Goal: Task Accomplishment & Management: Complete application form

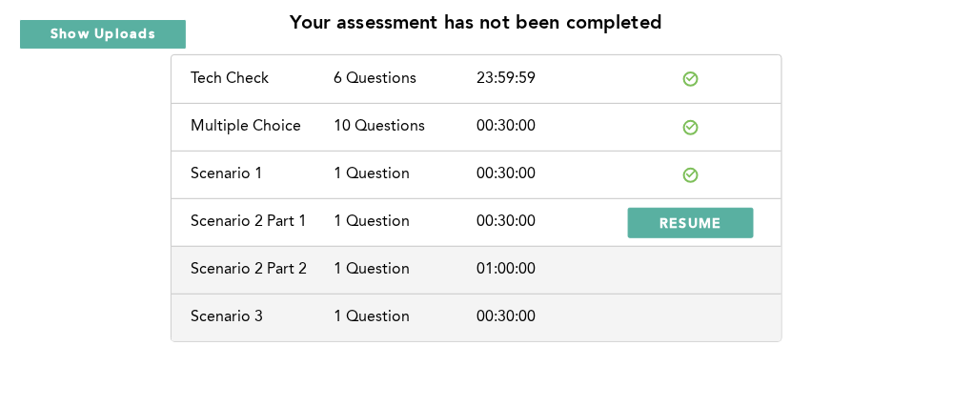
scroll to position [151, 0]
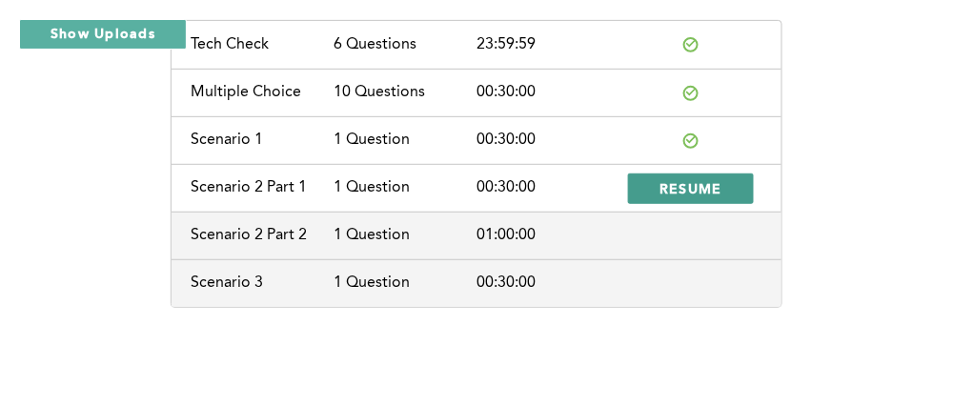
click at [714, 183] on span "RESUME" at bounding box center [690, 188] width 63 height 18
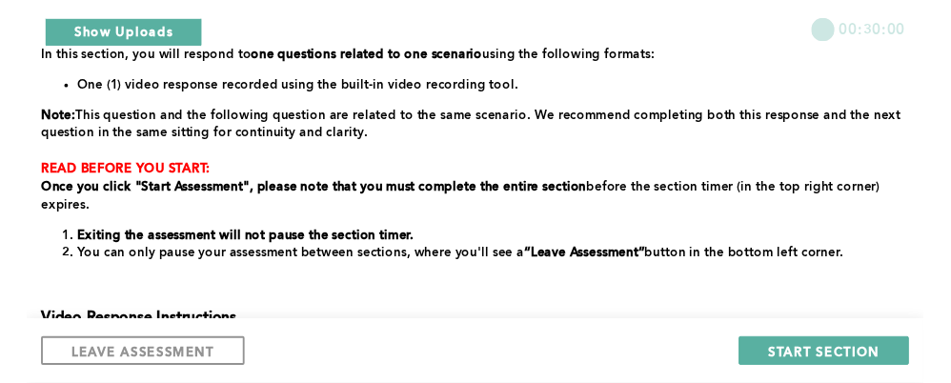
scroll to position [339, 0]
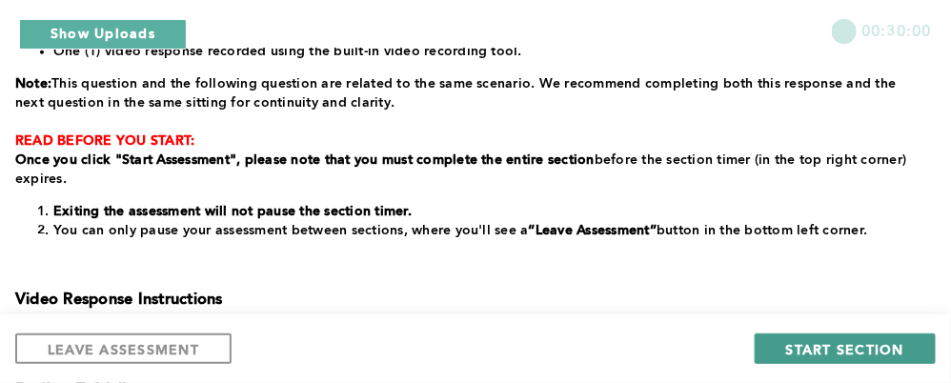
click at [843, 345] on span "START SECTION" at bounding box center [845, 349] width 118 height 18
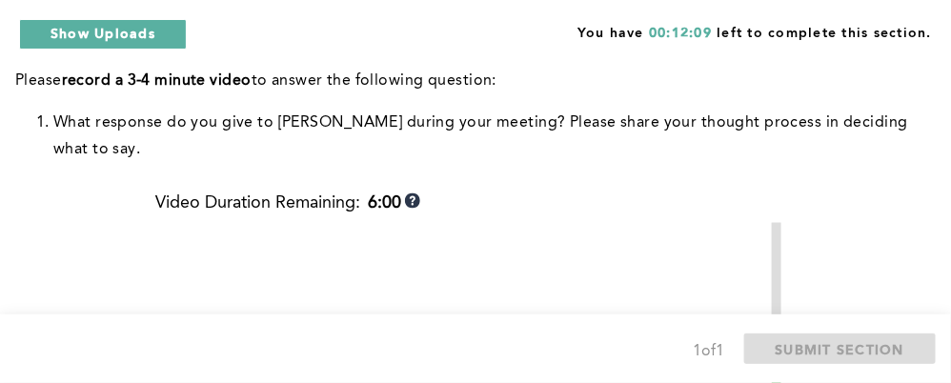
scroll to position [668, 0]
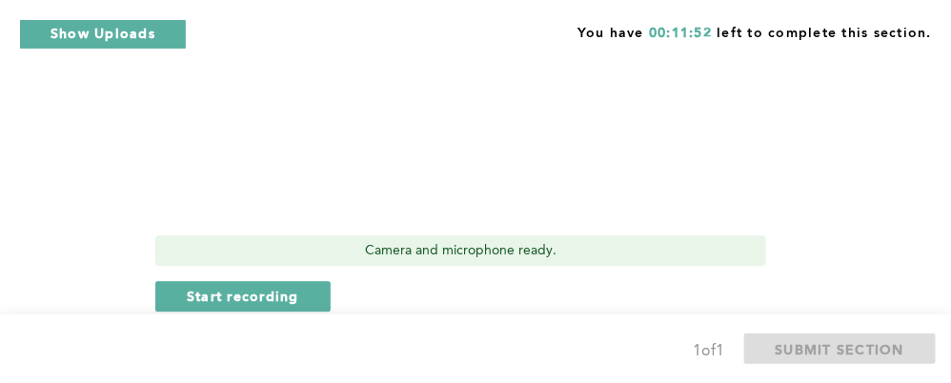
scroll to position [1140, 0]
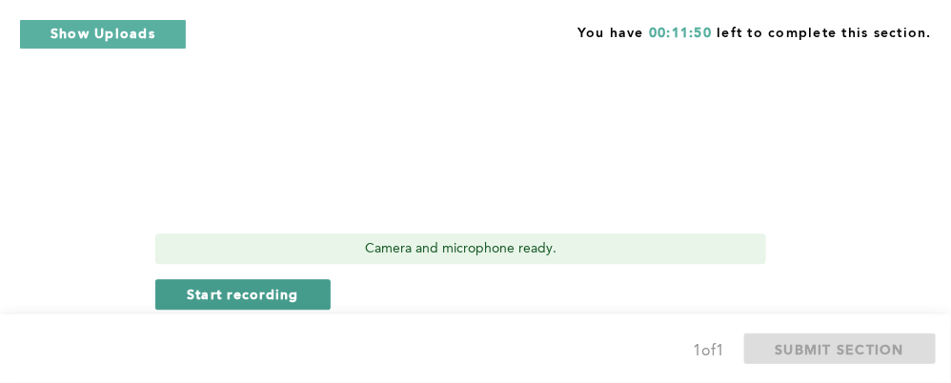
click at [283, 285] on span "Start recording" at bounding box center [243, 294] width 112 height 18
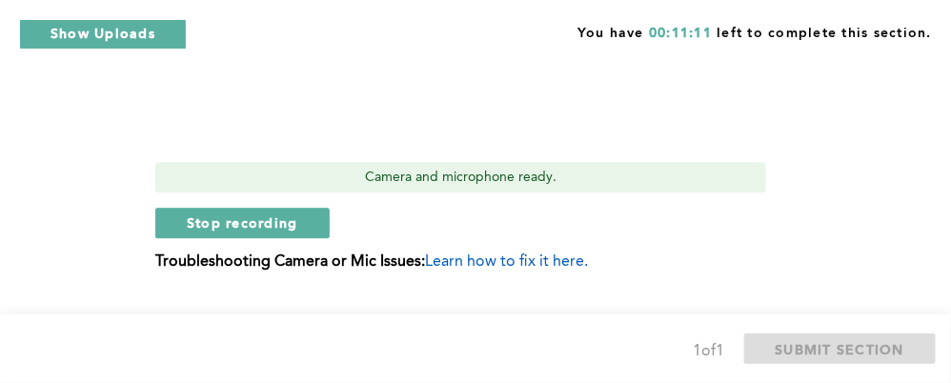
scroll to position [1215, 0]
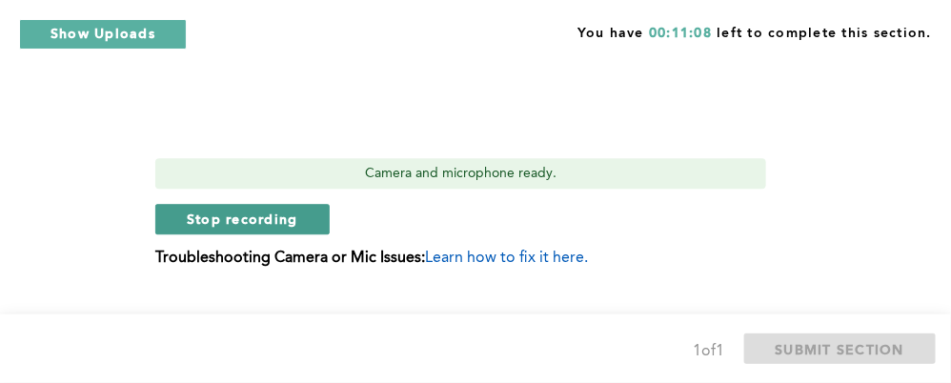
click at [264, 210] on span "Stop recording" at bounding box center [243, 219] width 112 height 18
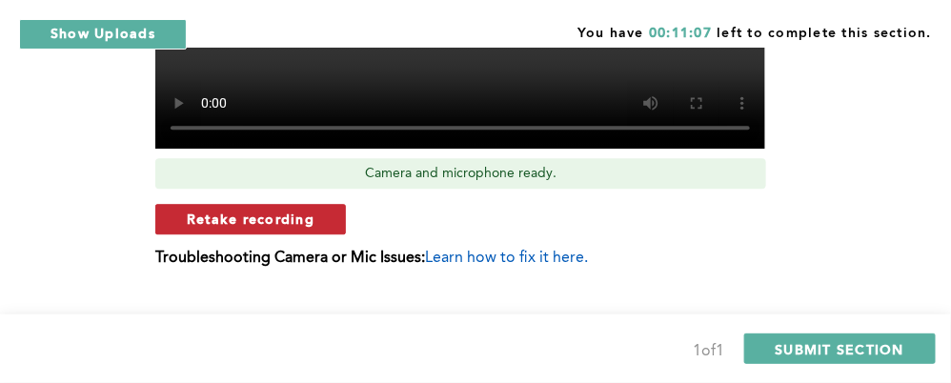
click at [309, 204] on button "Retake recording" at bounding box center [250, 219] width 191 height 30
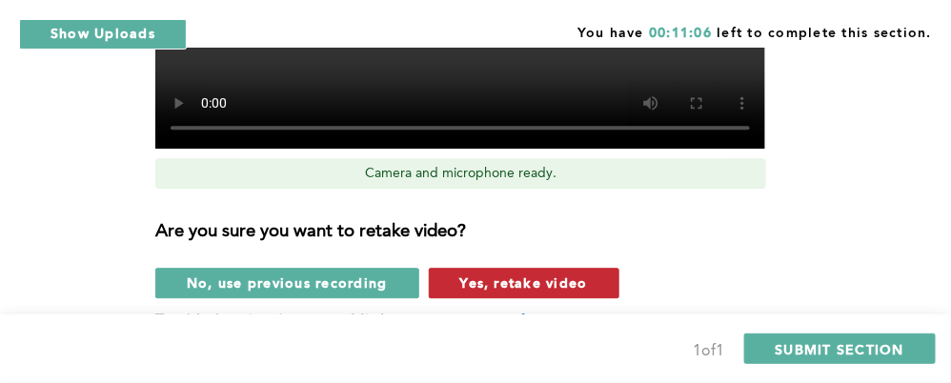
click at [523, 268] on button "Yes, retake video" at bounding box center [524, 283] width 191 height 30
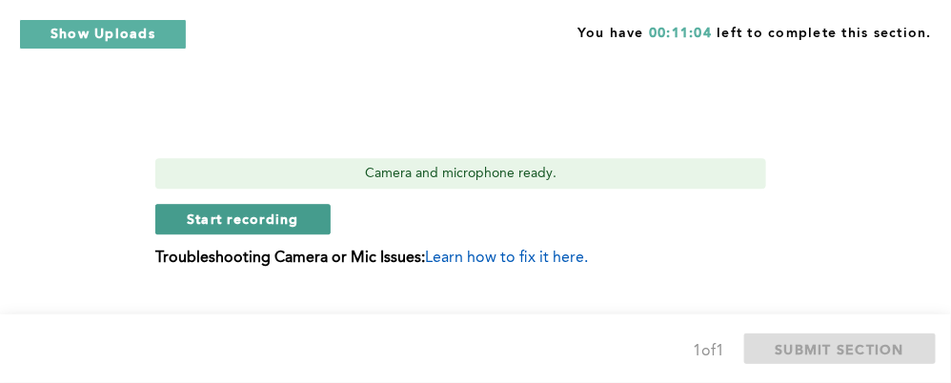
click at [266, 210] on span "Start recording" at bounding box center [243, 219] width 112 height 18
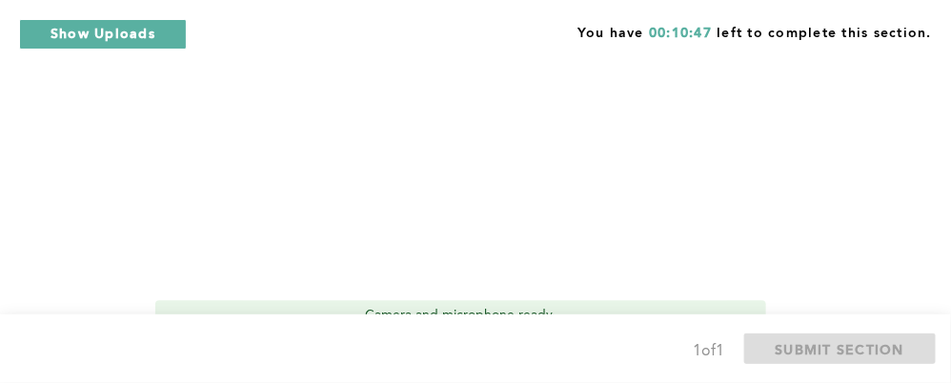
scroll to position [1102, 0]
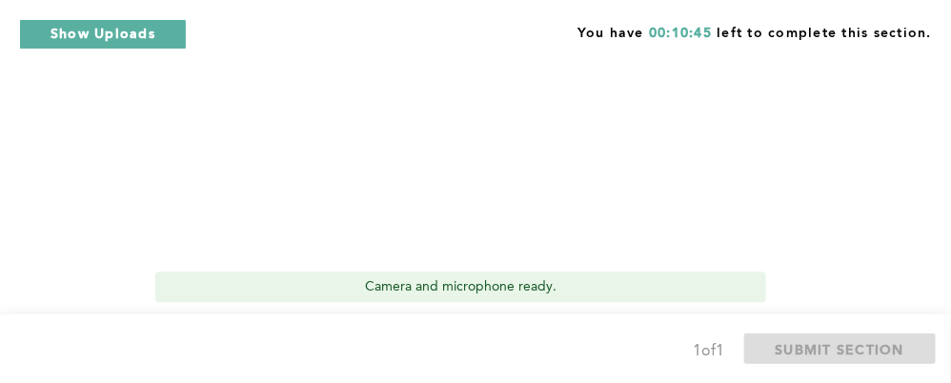
click at [241, 323] on span "Stop recording" at bounding box center [243, 332] width 112 height 18
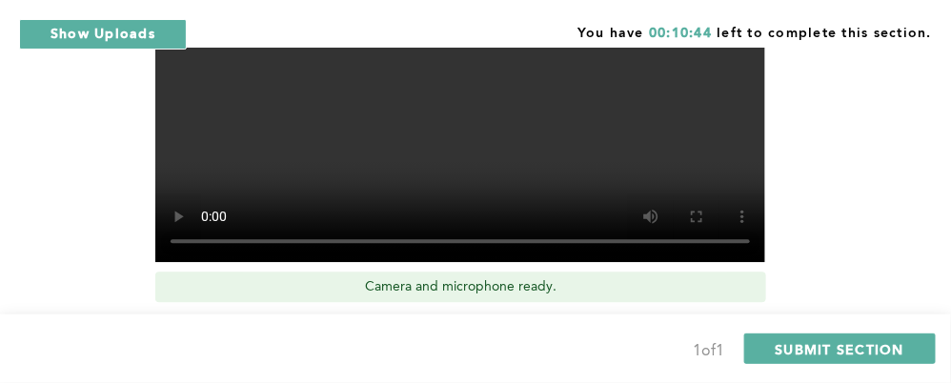
click at [272, 323] on span "Retake recording" at bounding box center [251, 332] width 128 height 18
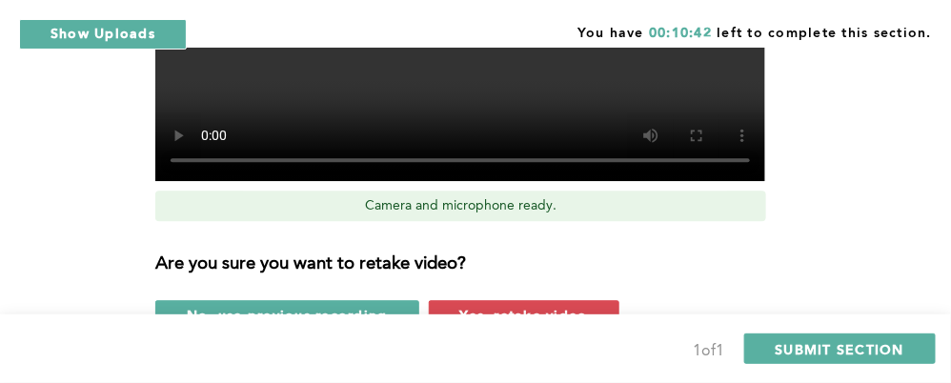
scroll to position [1215, 0]
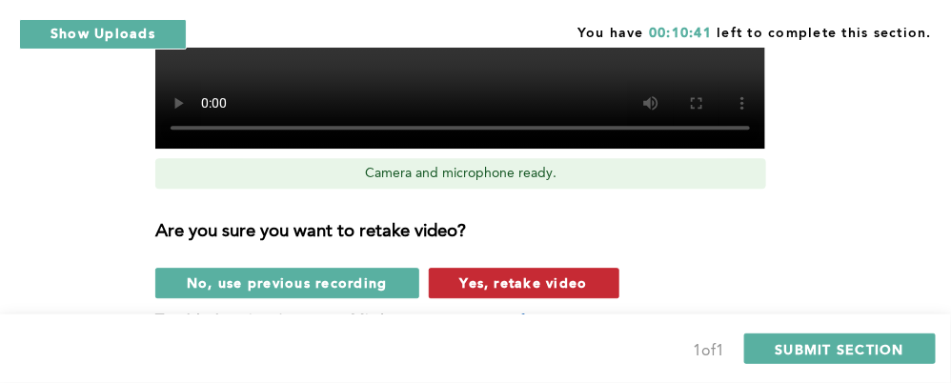
click at [470, 268] on button "Yes, retake video" at bounding box center [524, 283] width 191 height 30
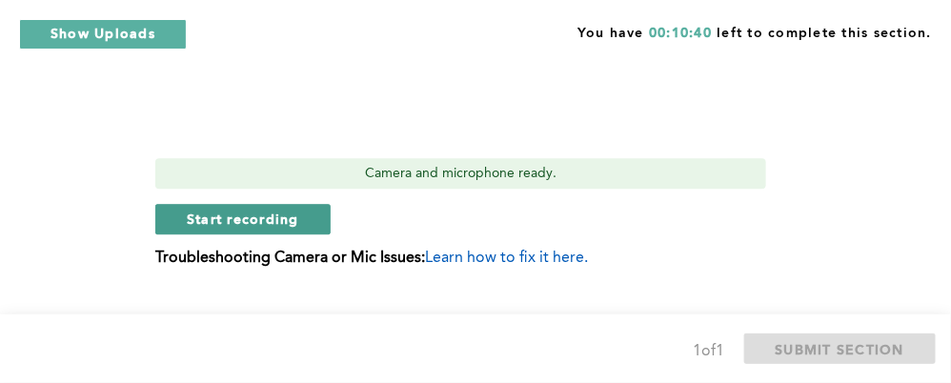
click at [237, 210] on span "Start recording" at bounding box center [243, 219] width 112 height 18
click at [228, 210] on span "Stop recording" at bounding box center [243, 219] width 112 height 18
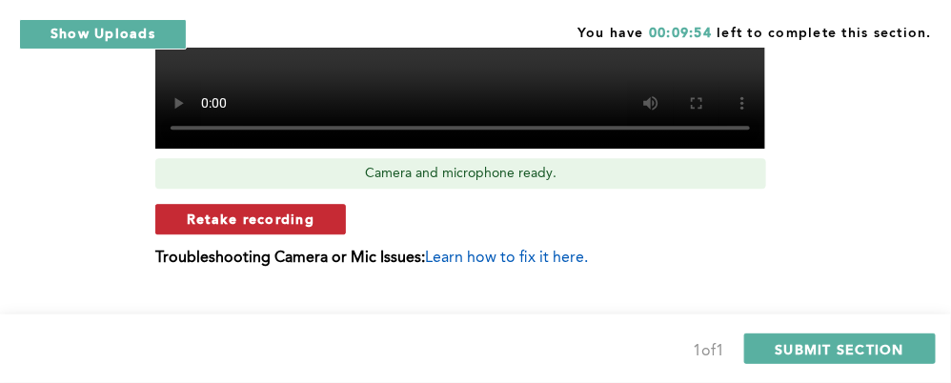
click at [254, 210] on span "Retake recording" at bounding box center [251, 219] width 128 height 18
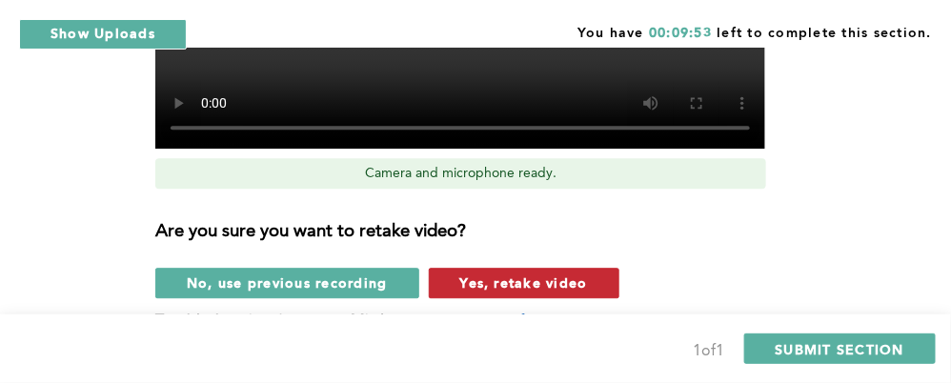
click at [502, 274] on span "Yes, retake video" at bounding box center [524, 283] width 128 height 18
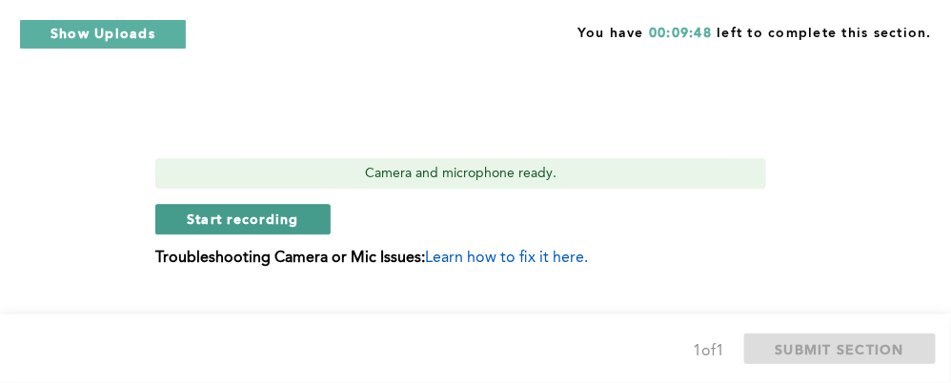
click at [264, 210] on span "Start recording" at bounding box center [243, 219] width 112 height 18
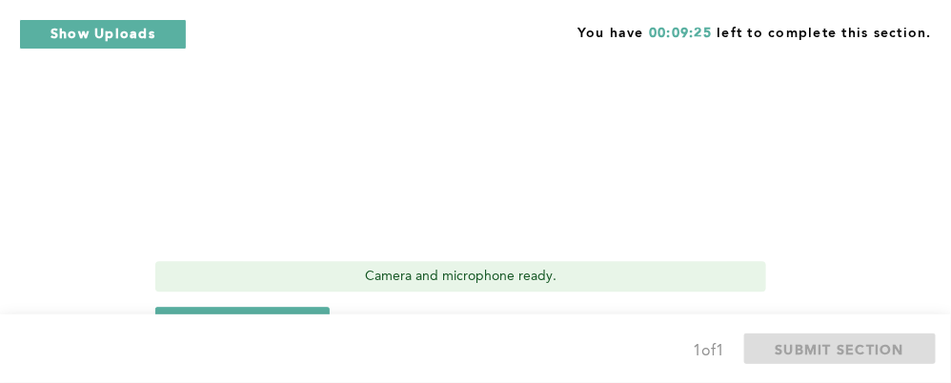
scroll to position [1140, 0]
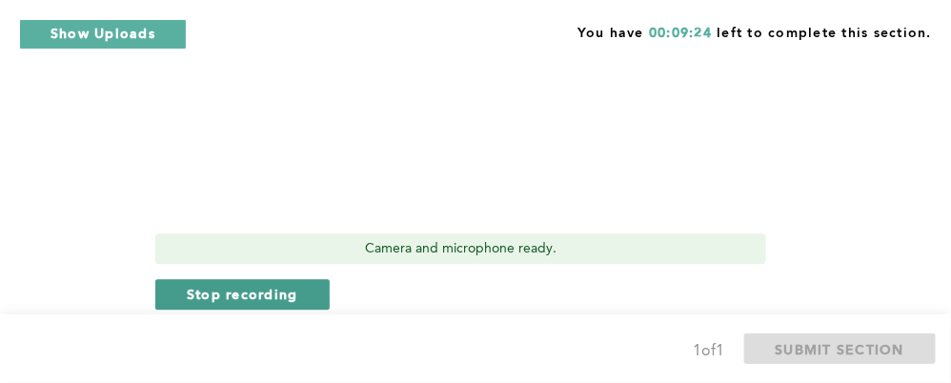
click at [216, 285] on span "Stop recording" at bounding box center [243, 294] width 112 height 18
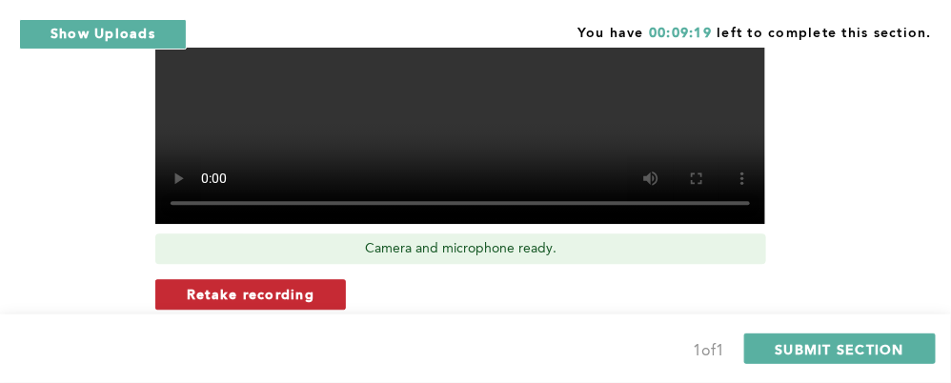
click at [274, 285] on span "Retake recording" at bounding box center [251, 294] width 128 height 18
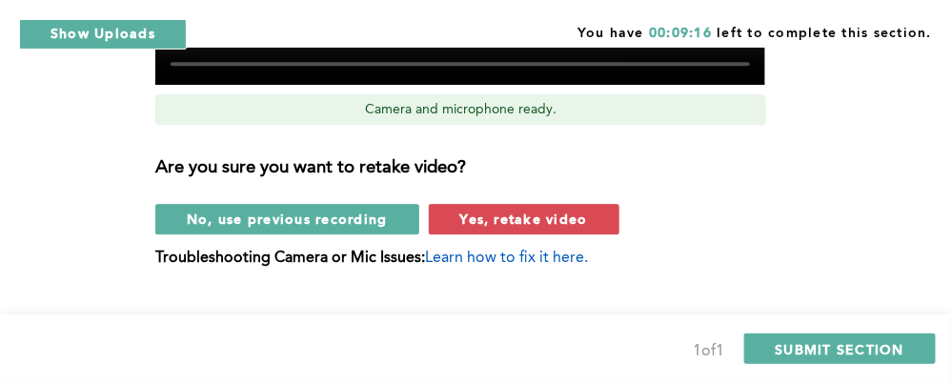
scroll to position [1288, 0]
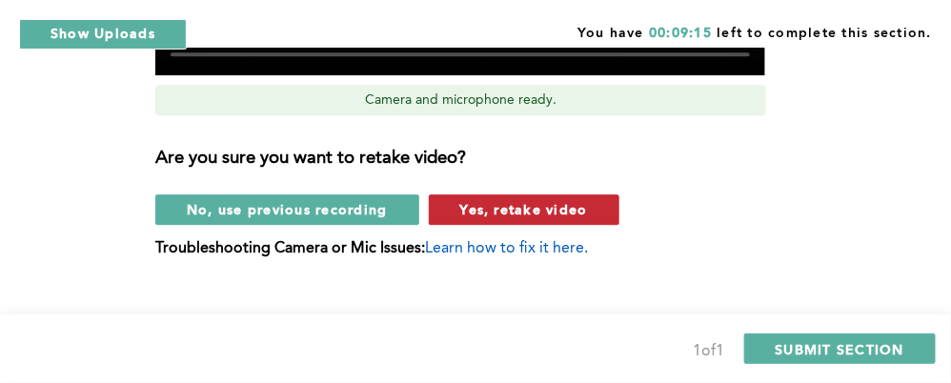
click at [478, 200] on span "Yes, retake video" at bounding box center [524, 209] width 128 height 18
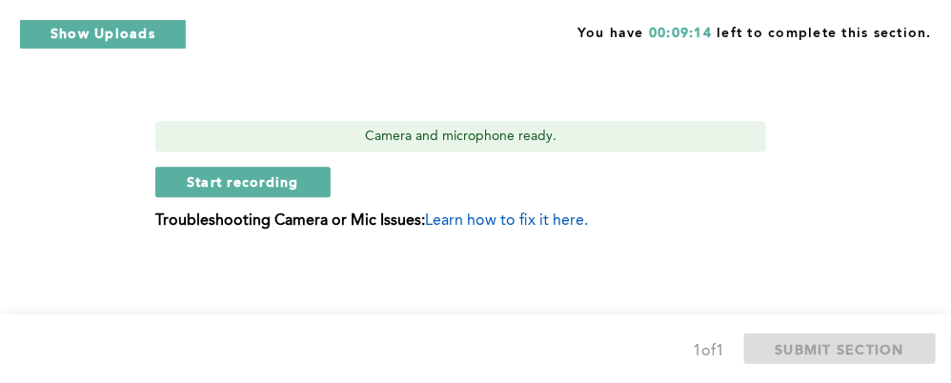
scroll to position [1225, 0]
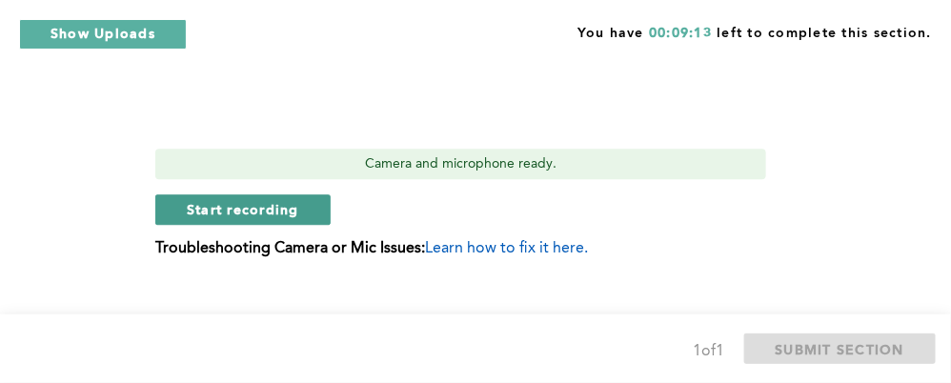
click at [264, 200] on span "Start recording" at bounding box center [243, 209] width 112 height 18
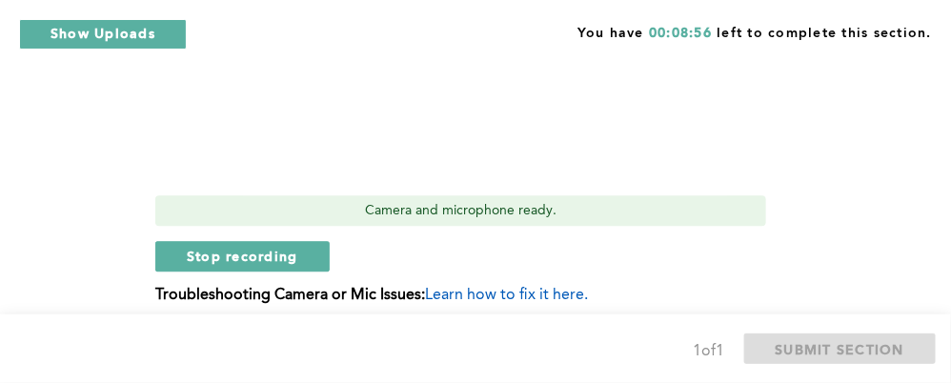
scroll to position [1187, 0]
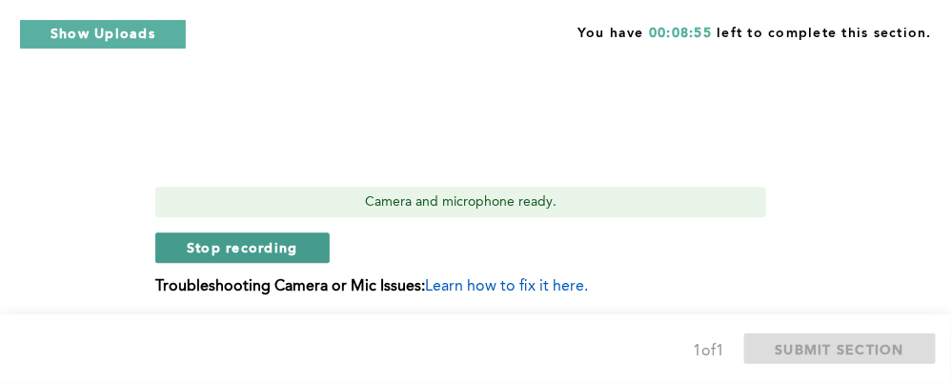
click at [169, 233] on button "Stop recording" at bounding box center [242, 248] width 174 height 30
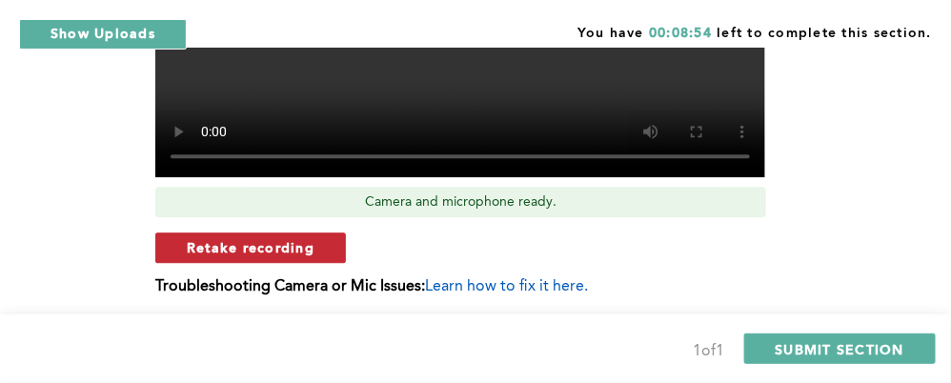
click at [253, 238] on span "Retake recording" at bounding box center [251, 247] width 128 height 18
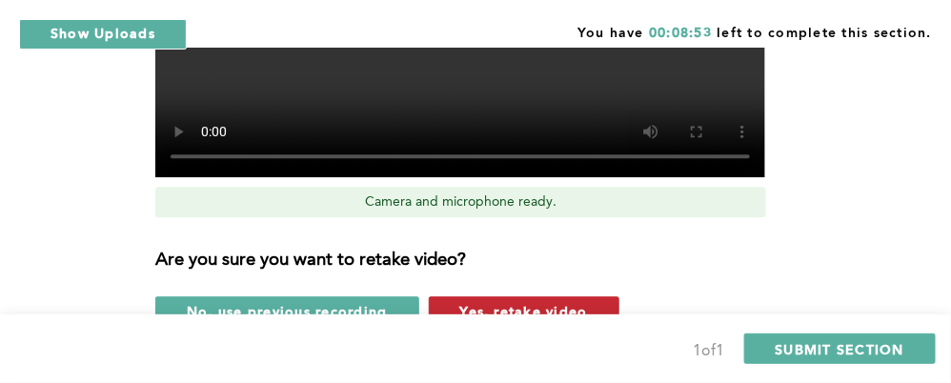
click at [546, 302] on span "Yes, retake video" at bounding box center [524, 311] width 128 height 18
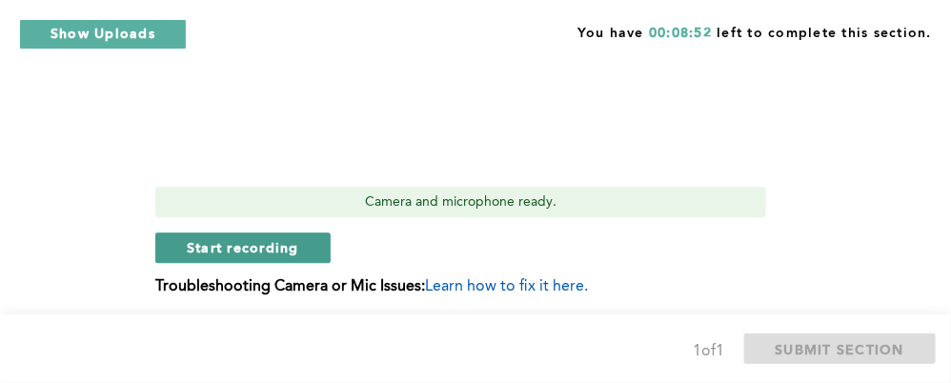
click at [279, 238] on span "Start recording" at bounding box center [243, 247] width 112 height 18
click at [226, 238] on span "Stop recording" at bounding box center [243, 247] width 112 height 18
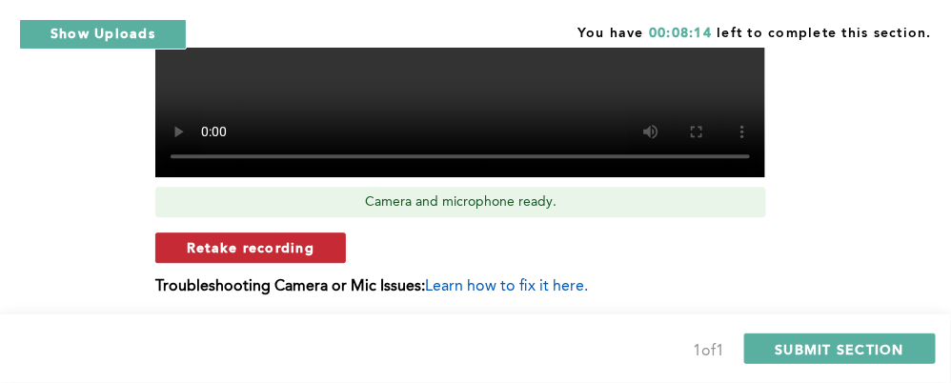
click at [282, 238] on span "Retake recording" at bounding box center [251, 247] width 128 height 18
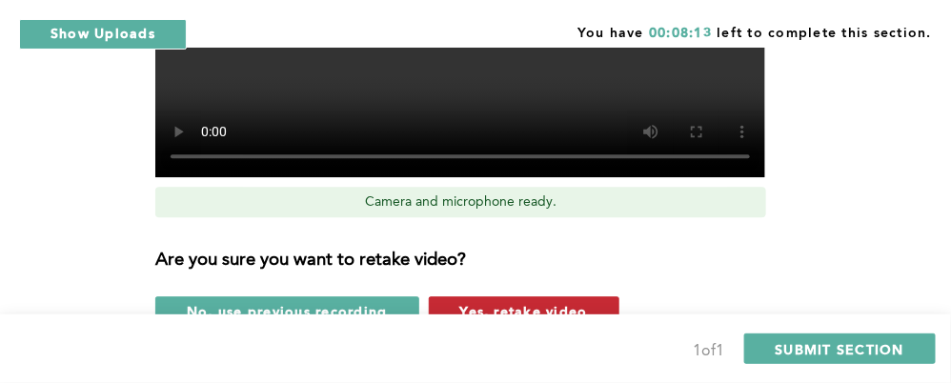
click at [512, 302] on span "Yes, retake video" at bounding box center [524, 311] width 128 height 18
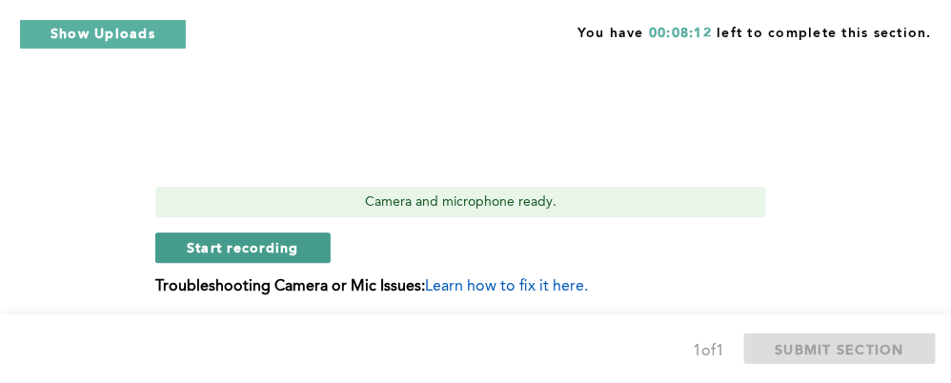
click at [284, 233] on button "Start recording" at bounding box center [242, 248] width 175 height 30
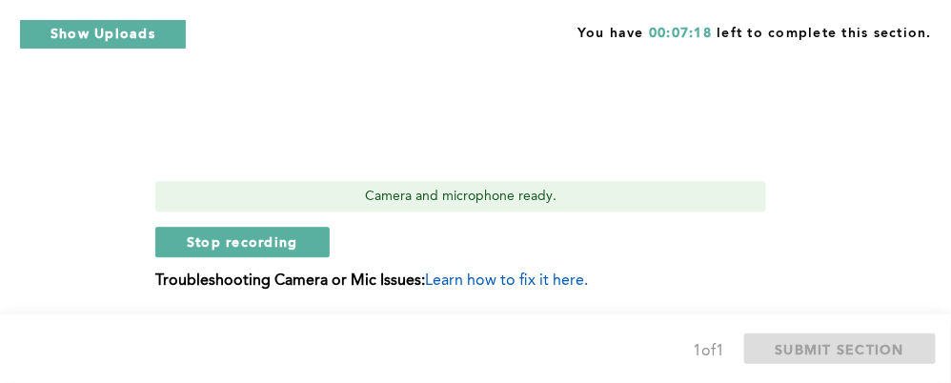
scroll to position [1225, 0]
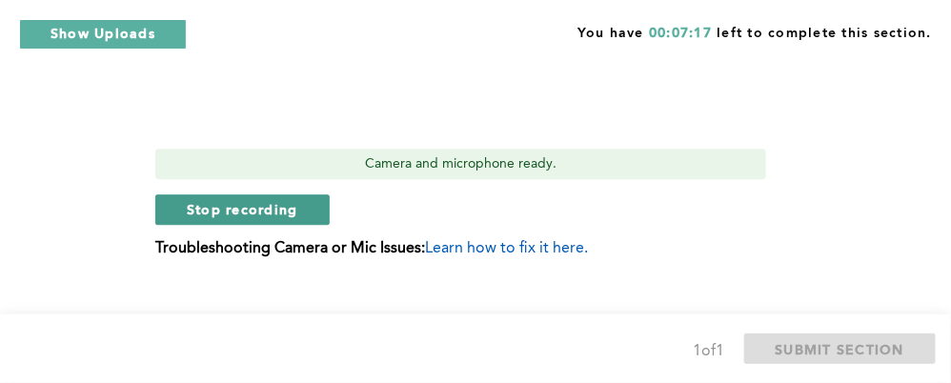
click at [231, 200] on span "Stop recording" at bounding box center [243, 209] width 112 height 18
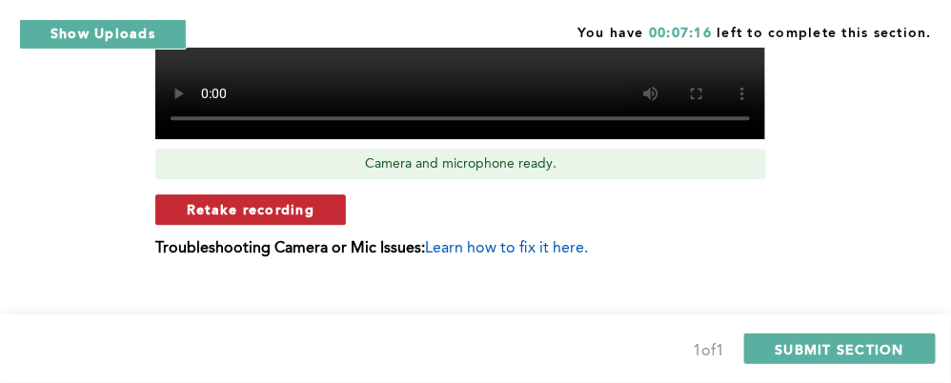
click at [322, 194] on button "Retake recording" at bounding box center [250, 209] width 191 height 30
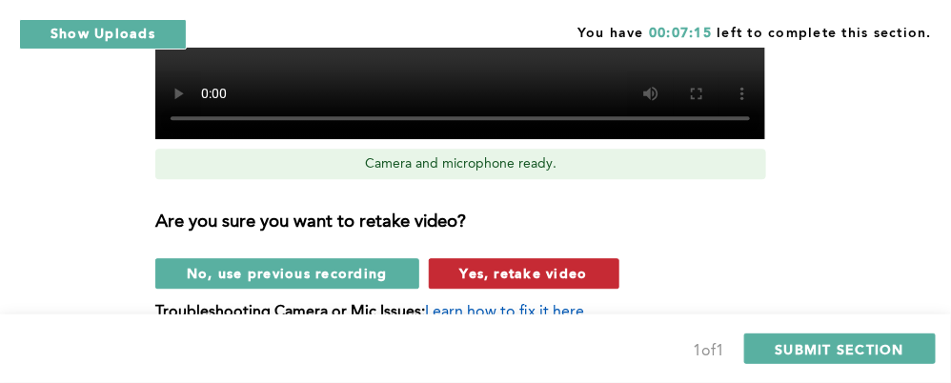
click at [510, 264] on span "Yes, retake video" at bounding box center [524, 273] width 128 height 18
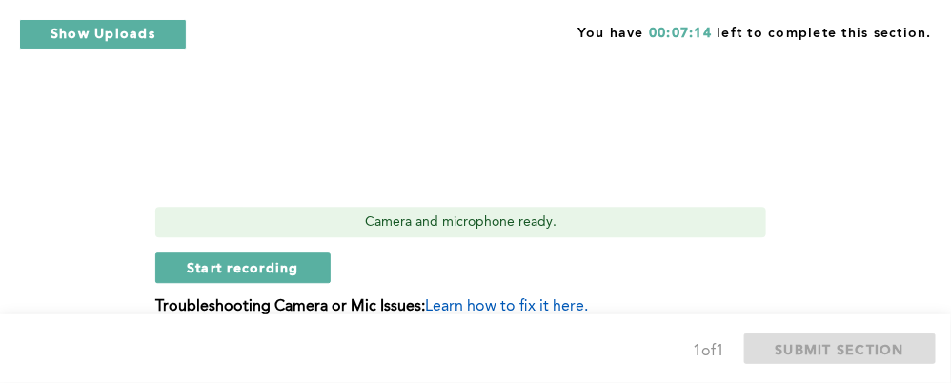
scroll to position [1149, 0]
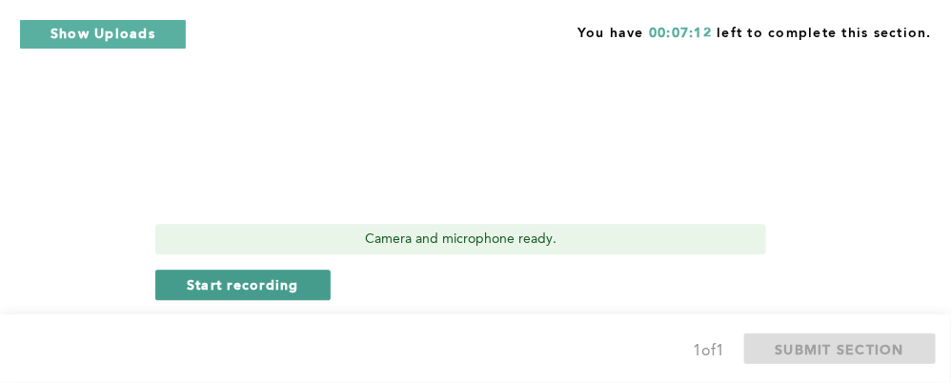
click at [249, 275] on span "Start recording" at bounding box center [243, 284] width 112 height 18
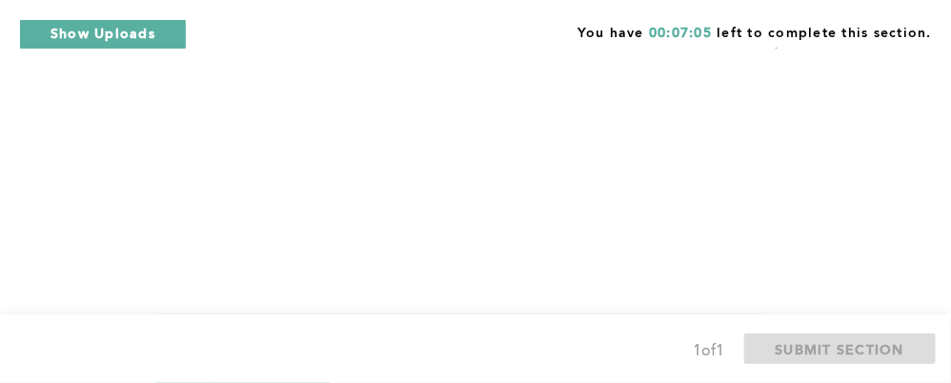
scroll to position [1111, 0]
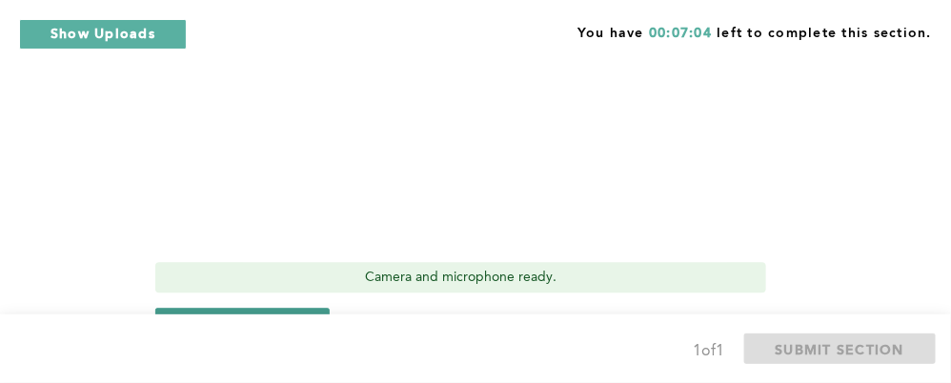
click at [212, 314] on span "Stop recording" at bounding box center [243, 323] width 112 height 18
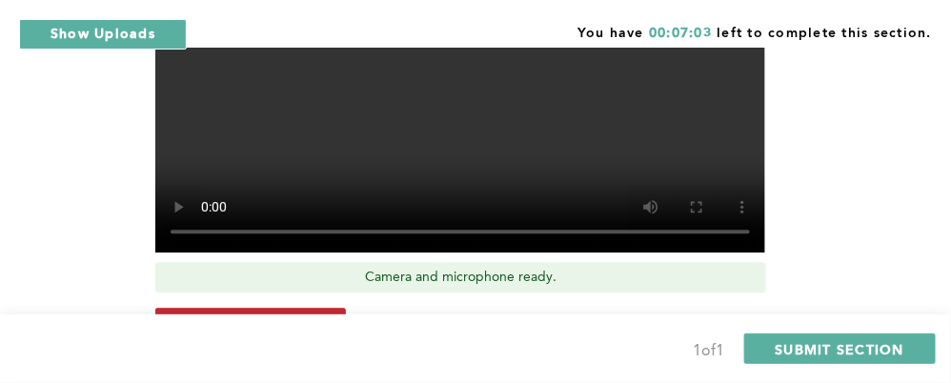
drag, startPoint x: 355, startPoint y: 295, endPoint x: 321, endPoint y: 295, distance: 33.4
click at [321, 308] on div "Retake recording" at bounding box center [471, 323] width 633 height 30
click at [321, 308] on button "Retake recording" at bounding box center [250, 323] width 191 height 30
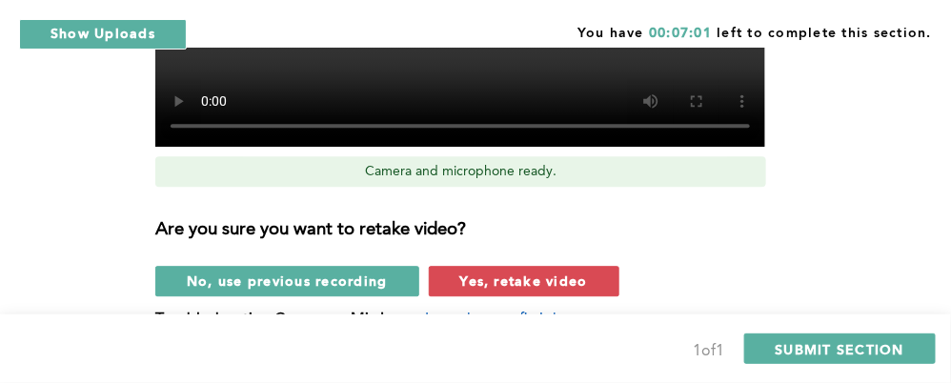
scroll to position [1225, 0]
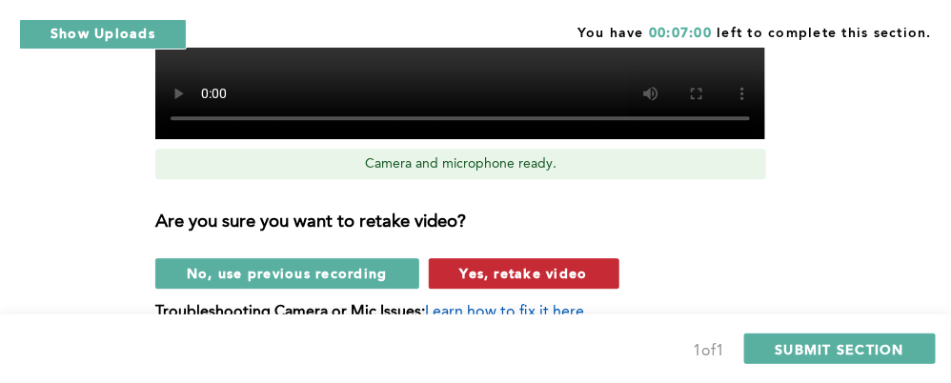
click at [461, 264] on span "Yes, retake video" at bounding box center [524, 273] width 128 height 18
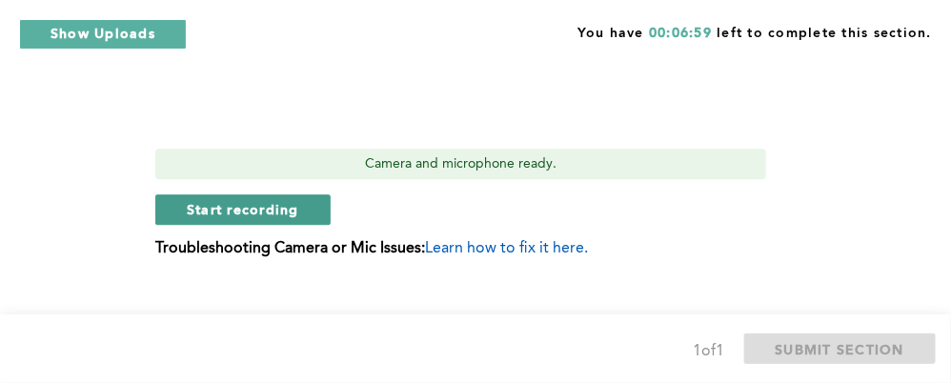
click at [285, 200] on span "Start recording" at bounding box center [243, 209] width 112 height 18
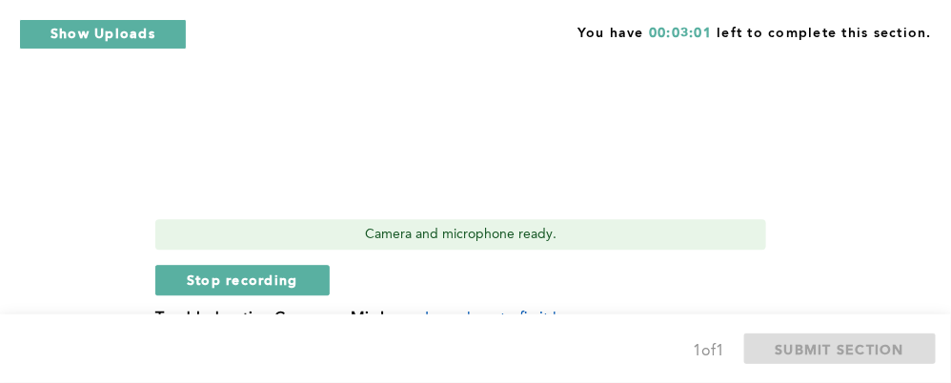
scroll to position [1149, 0]
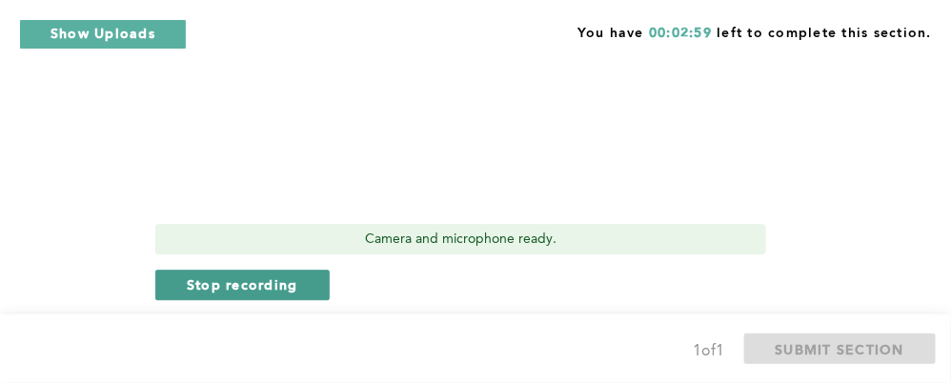
click at [239, 275] on span "Stop recording" at bounding box center [243, 284] width 112 height 18
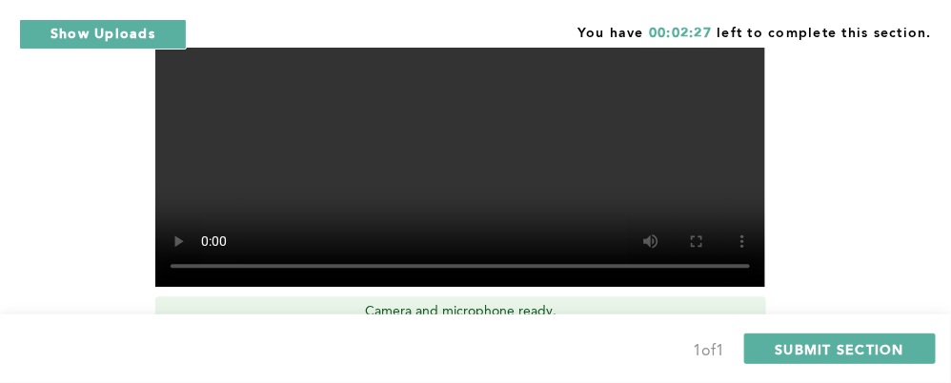
scroll to position [1082, 0]
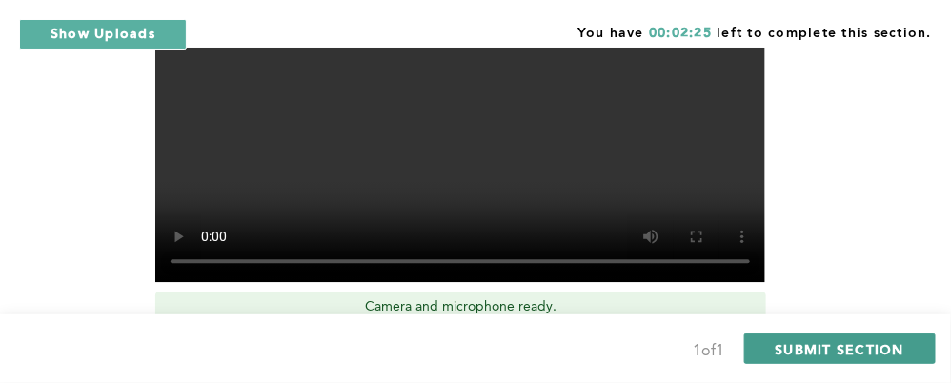
click at [826, 343] on span "SUBMIT SECTION" at bounding box center [841, 349] width 130 height 18
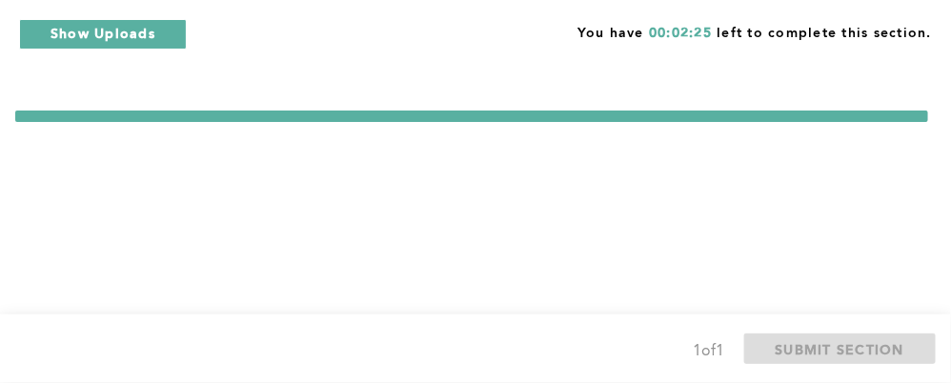
scroll to position [0, 0]
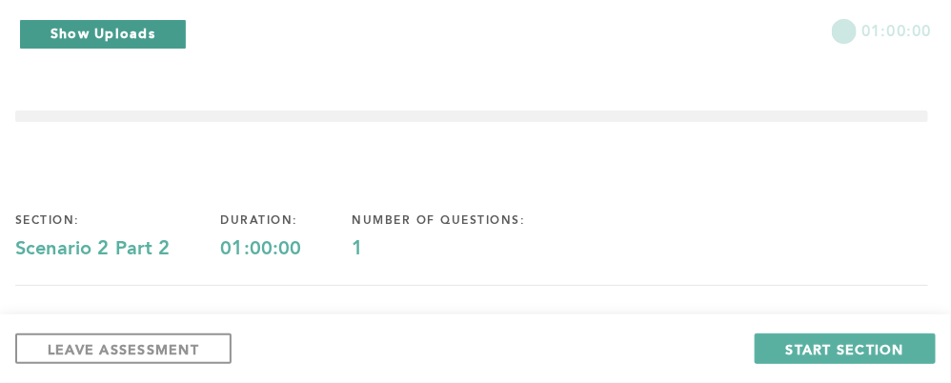
click at [100, 32] on button "Show Uploads" at bounding box center [103, 34] width 168 height 30
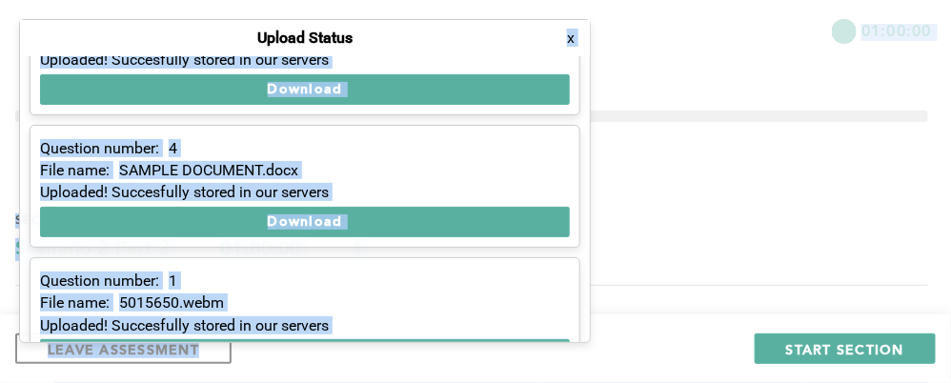
scroll to position [240, 0]
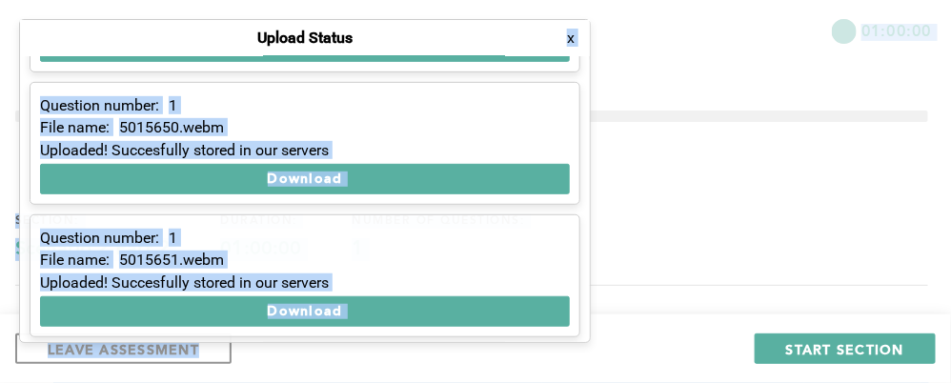
drag, startPoint x: 413, startPoint y: 28, endPoint x: 427, endPoint y: 382, distance: 354.8
click at [497, 205] on div "Question number: 1 File name: 5015634.webm Uploaded! Succesfully stored in our …" at bounding box center [305, 199] width 570 height 286
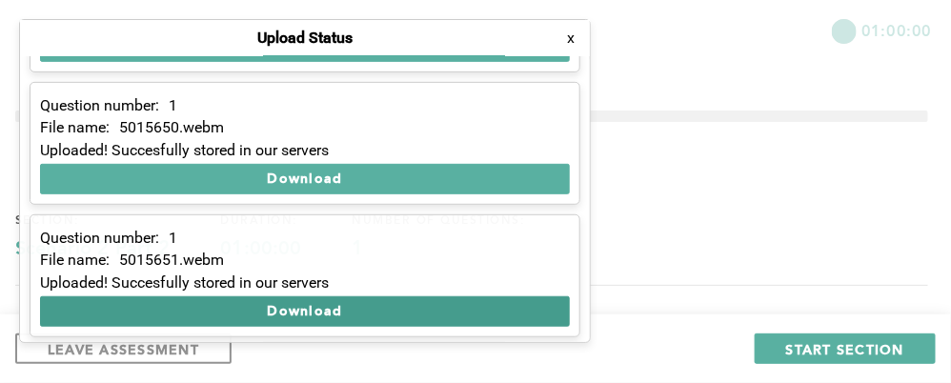
click at [343, 306] on button "Download" at bounding box center [305, 311] width 530 height 30
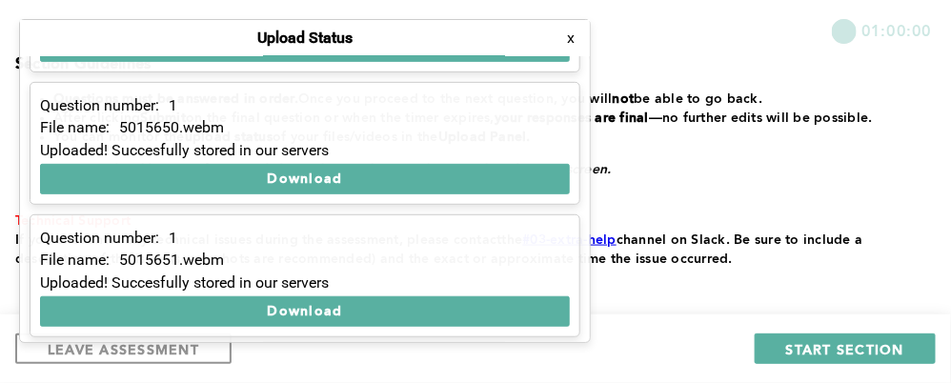
scroll to position [527, 0]
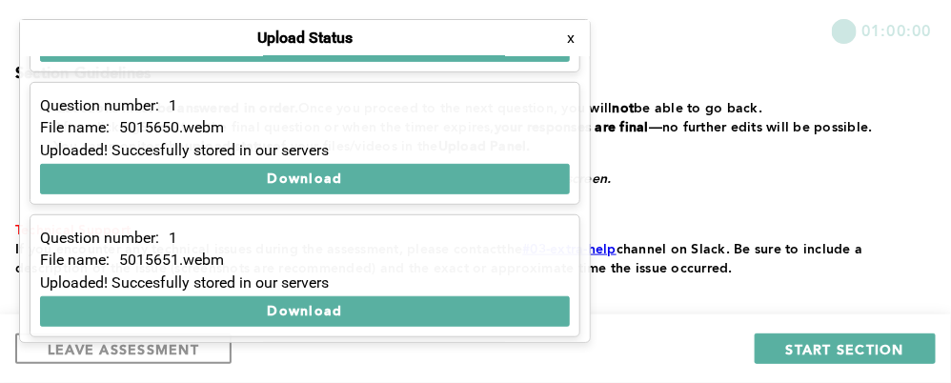
click at [569, 39] on button "x" at bounding box center [570, 38] width 19 height 19
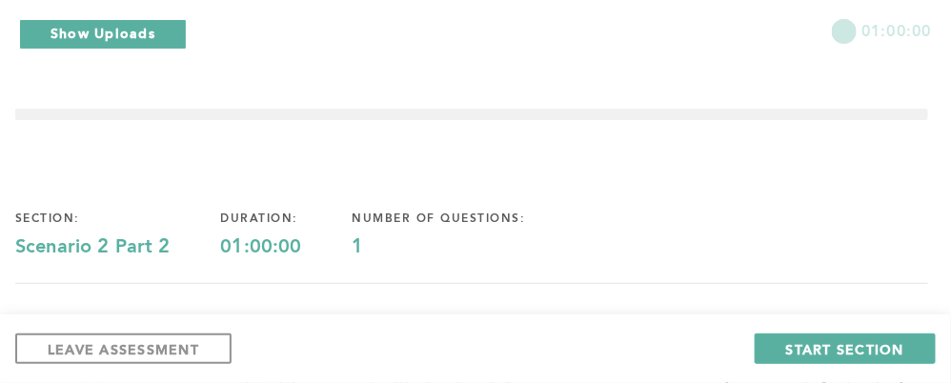
scroll to position [0, 0]
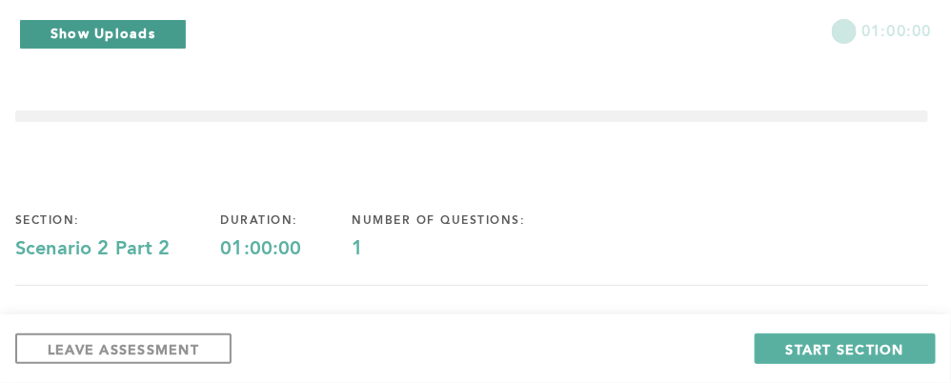
click at [166, 33] on button "Show Uploads" at bounding box center [103, 34] width 168 height 30
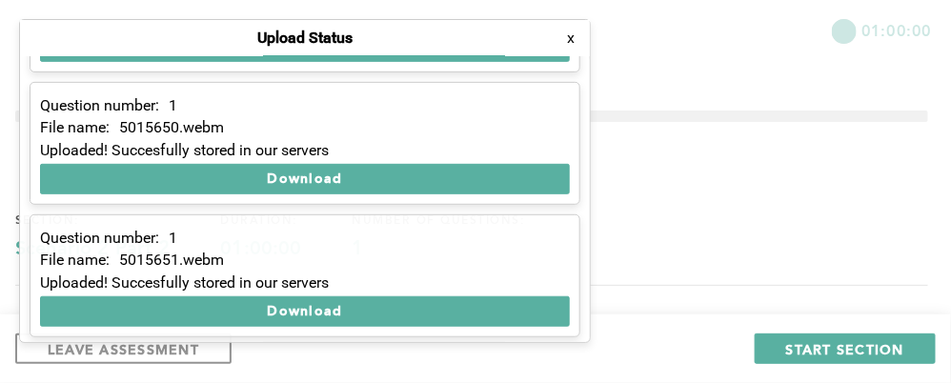
click at [571, 36] on button "x" at bounding box center [570, 38] width 19 height 19
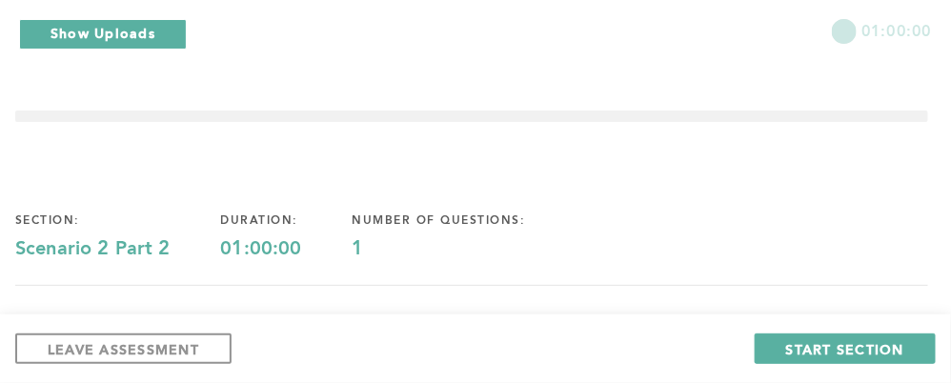
drag, startPoint x: 934, startPoint y: 3, endPoint x: 63, endPoint y: 91, distance: 875.6
click at [90, 40] on button "Show Uploads" at bounding box center [103, 34] width 168 height 30
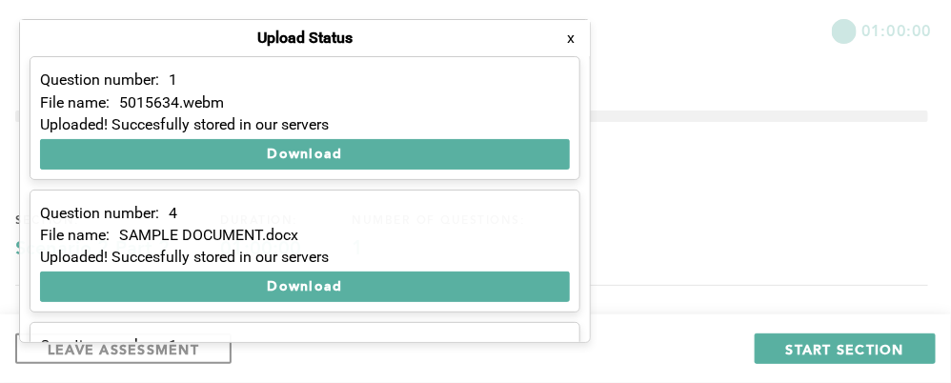
click at [571, 37] on button "x" at bounding box center [570, 38] width 19 height 19
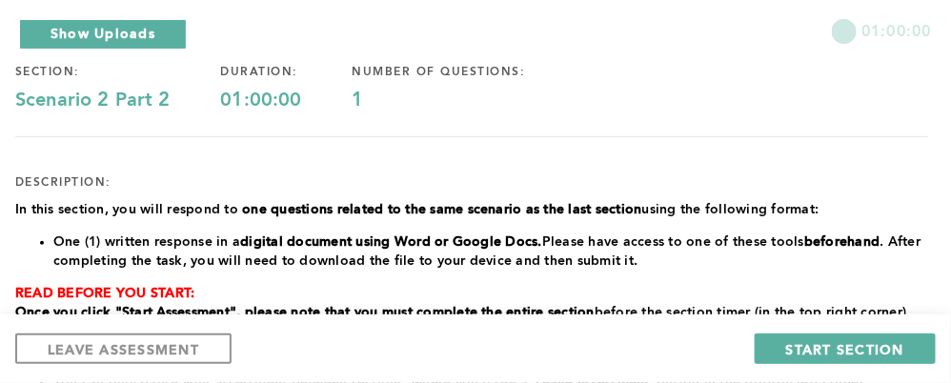
scroll to position [200, 0]
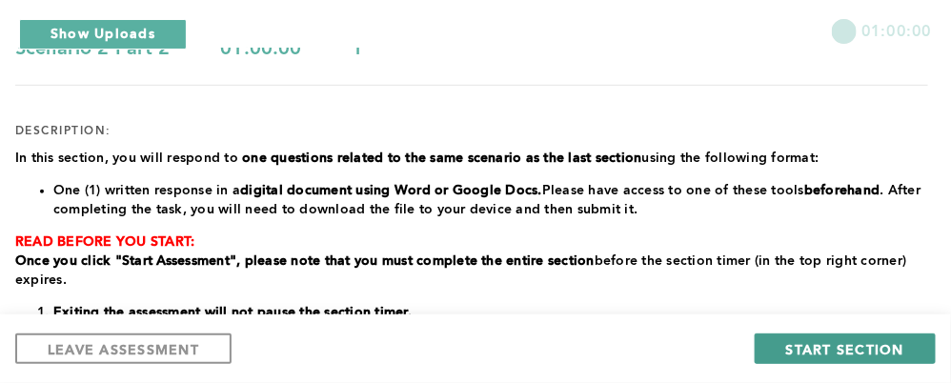
click at [841, 349] on span "START SECTION" at bounding box center [845, 349] width 118 height 18
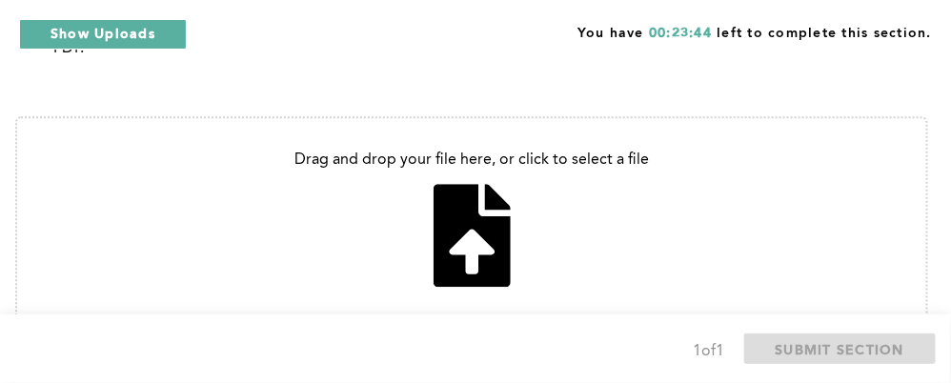
scroll to position [1109, 0]
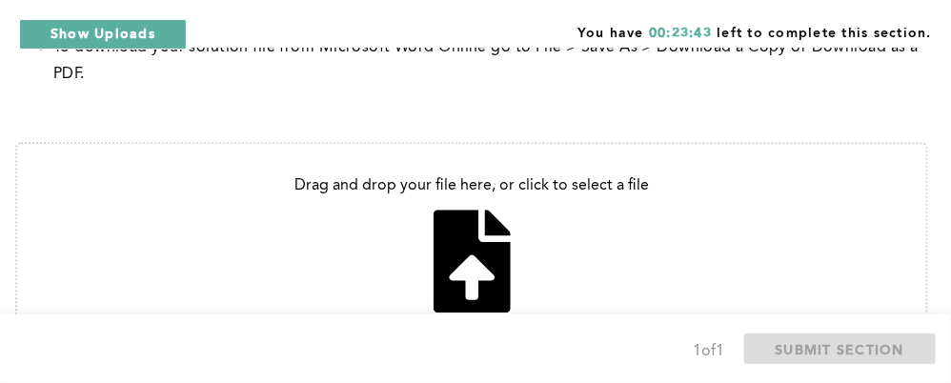
click at [469, 291] on input "file" at bounding box center [471, 245] width 909 height 202
type input "C:\fakepath\Performance_Review_FollowUp_MeshackLilo.docx.docx"
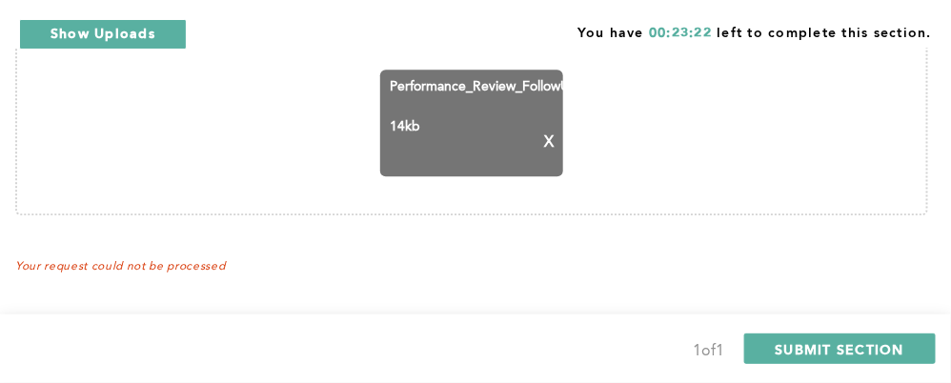
scroll to position [1264, 0]
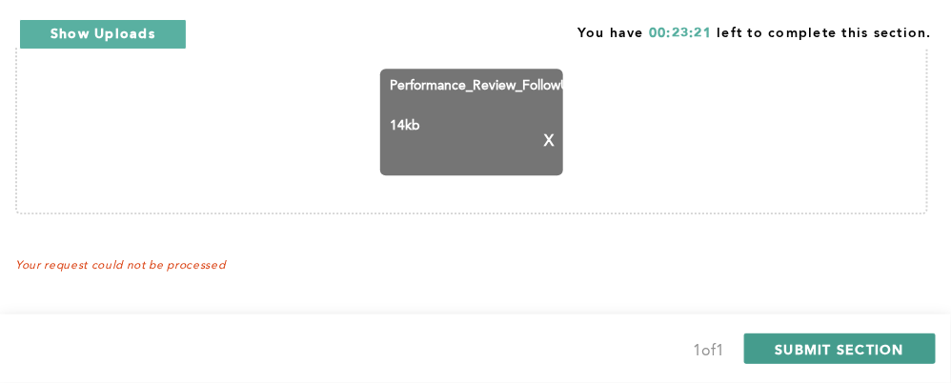
click at [821, 351] on span "SUBMIT SECTION" at bounding box center [841, 349] width 130 height 18
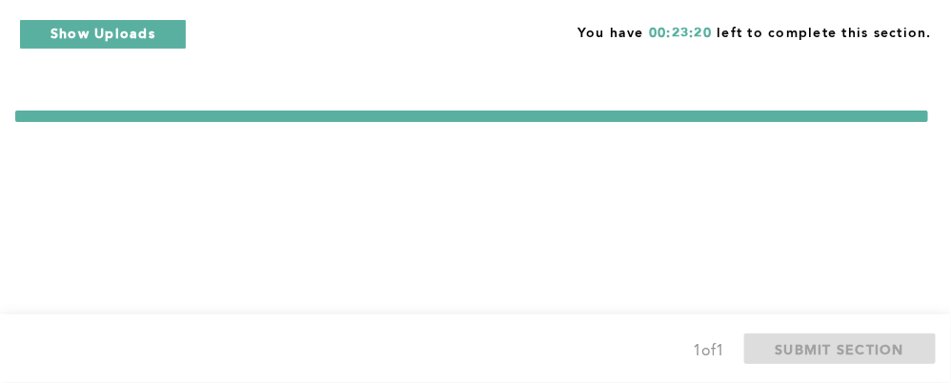
scroll to position [0, 0]
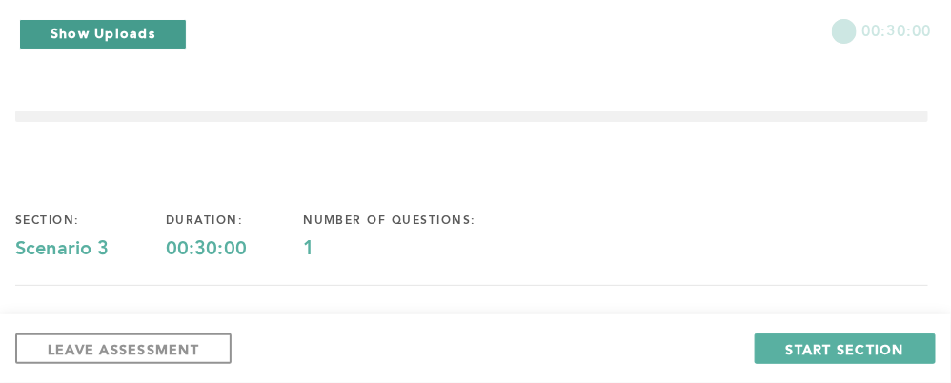
click at [103, 33] on button "Show Uploads" at bounding box center [103, 34] width 168 height 30
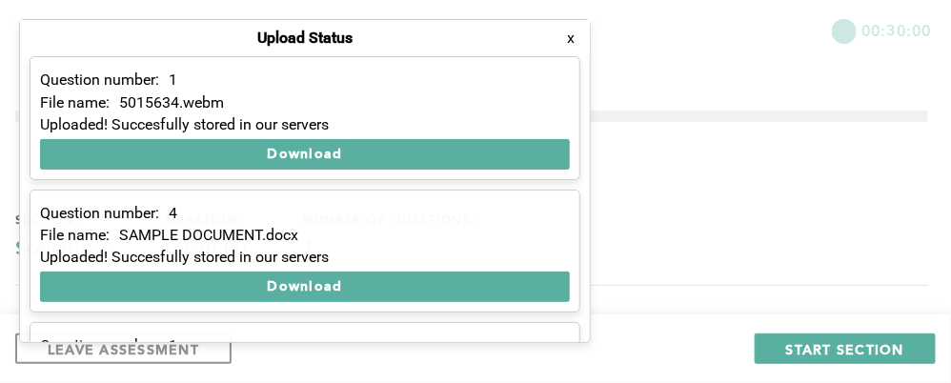
click at [564, 36] on button "x" at bounding box center [570, 38] width 19 height 19
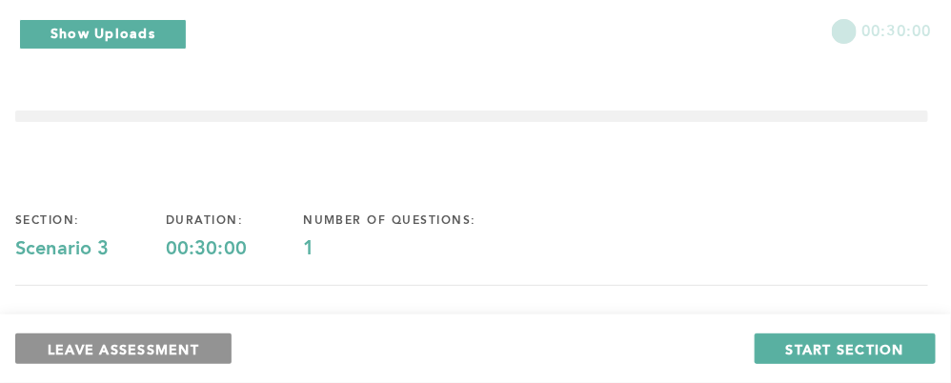
click at [143, 354] on span "LEAVE ASSESSMENT" at bounding box center [124, 349] width 152 height 18
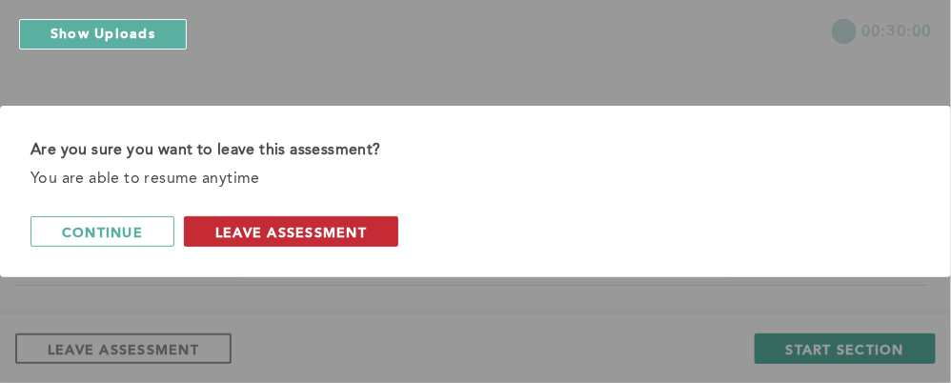
click at [270, 225] on span "leave assessment" at bounding box center [291, 232] width 152 height 18
